Goal: Information Seeking & Learning: Learn about a topic

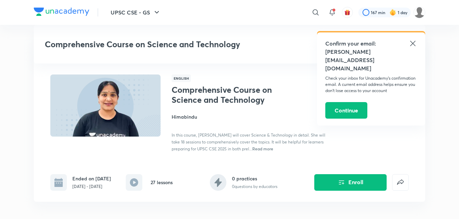
scroll to position [466, 0]
